Goal: Task Accomplishment & Management: Manage account settings

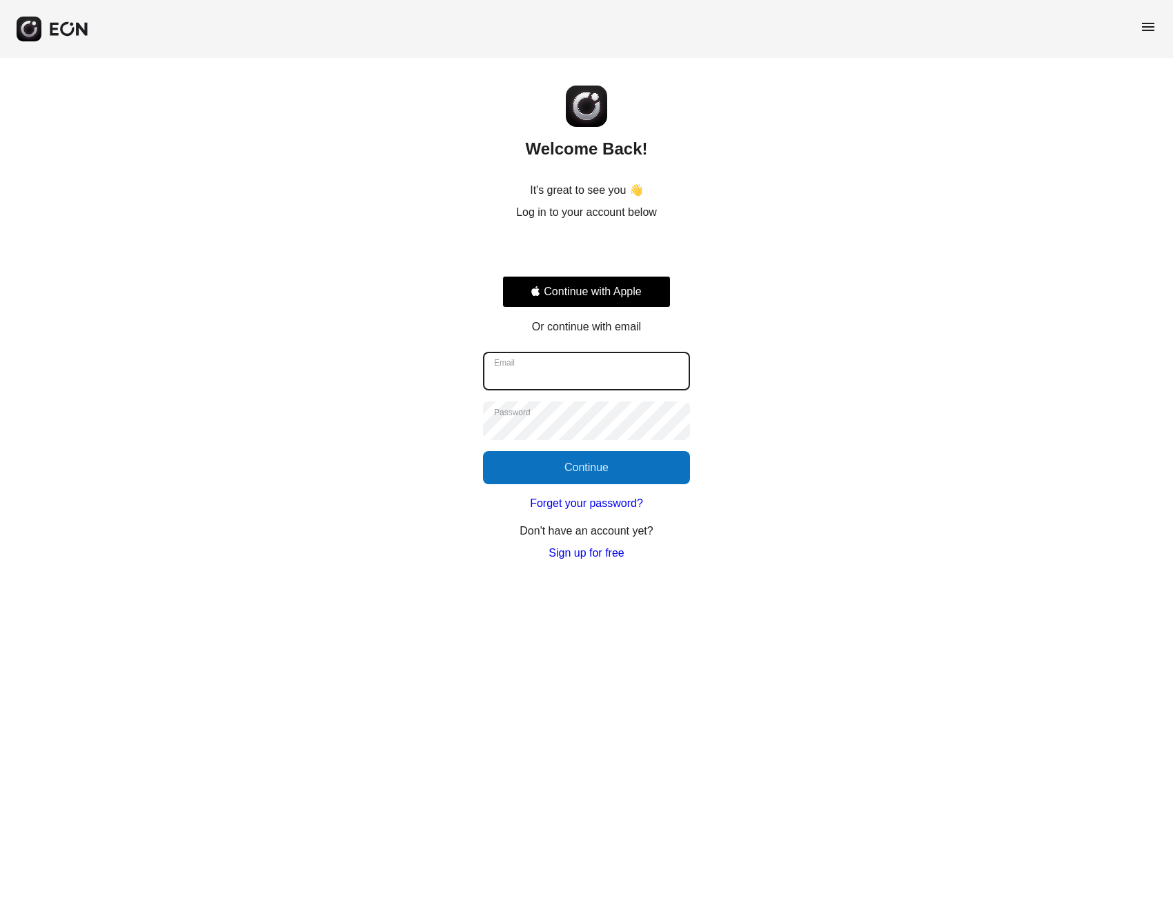
click at [628, 363] on input "Email" at bounding box center [586, 371] width 207 height 39
type input "**********"
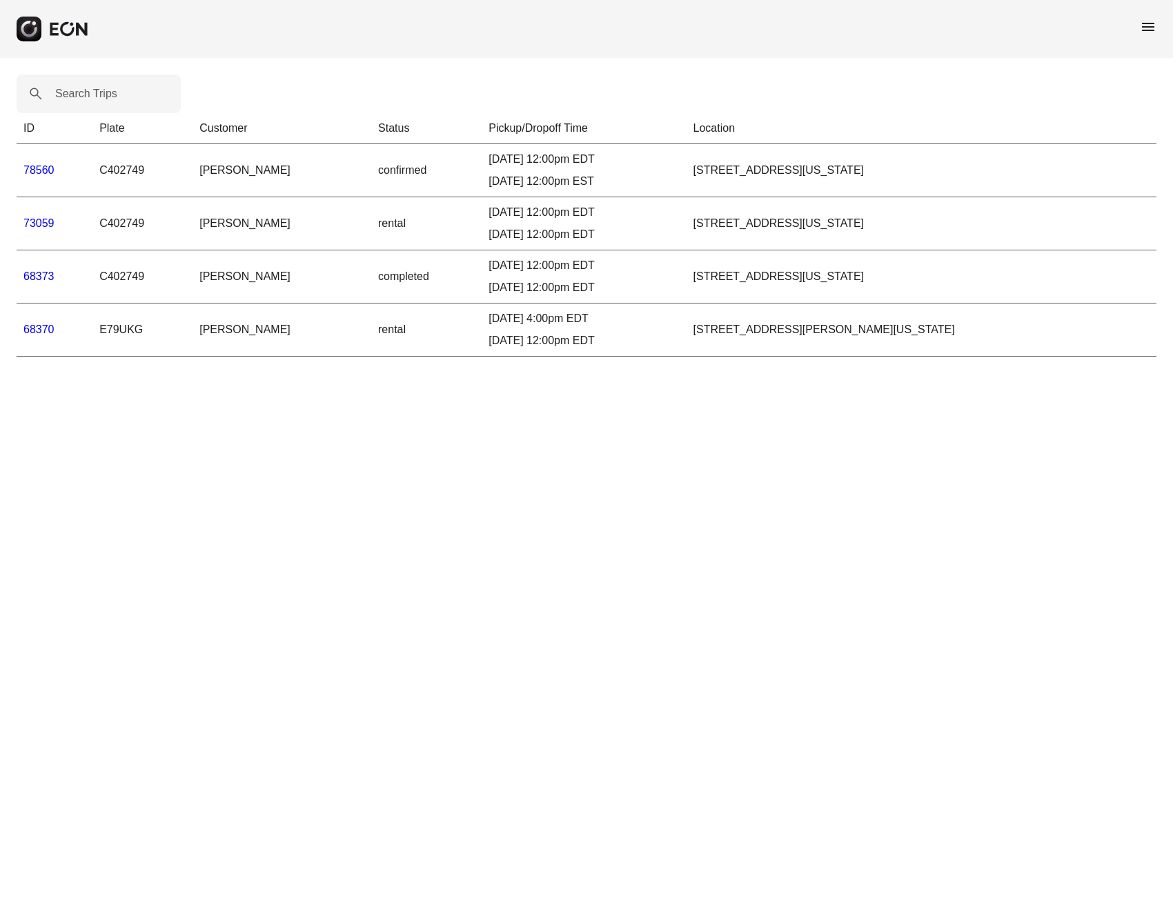
click at [39, 328] on link "68370" at bounding box center [38, 329] width 31 height 12
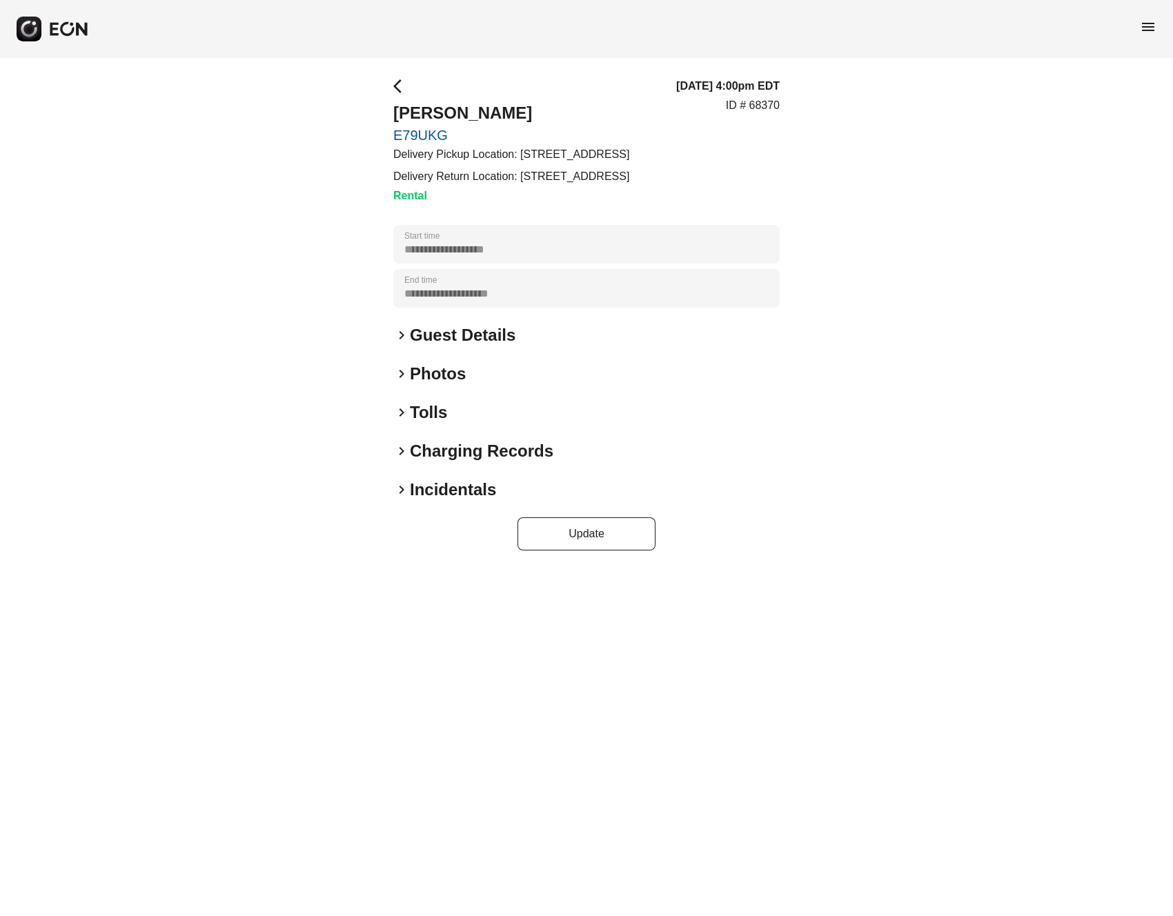
click at [399, 136] on link "E79UKG" at bounding box center [511, 135] width 236 height 17
